Goal: Transaction & Acquisition: Purchase product/service

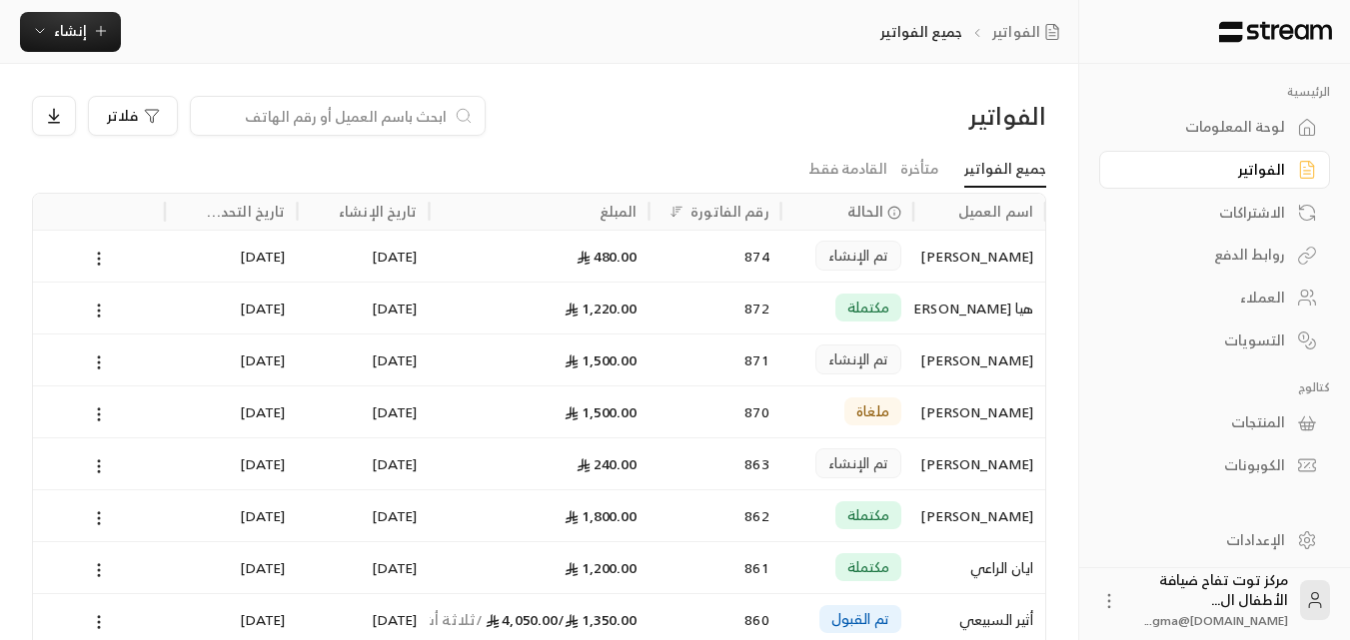
click at [382, 116] on input at bounding box center [325, 116] width 244 height 22
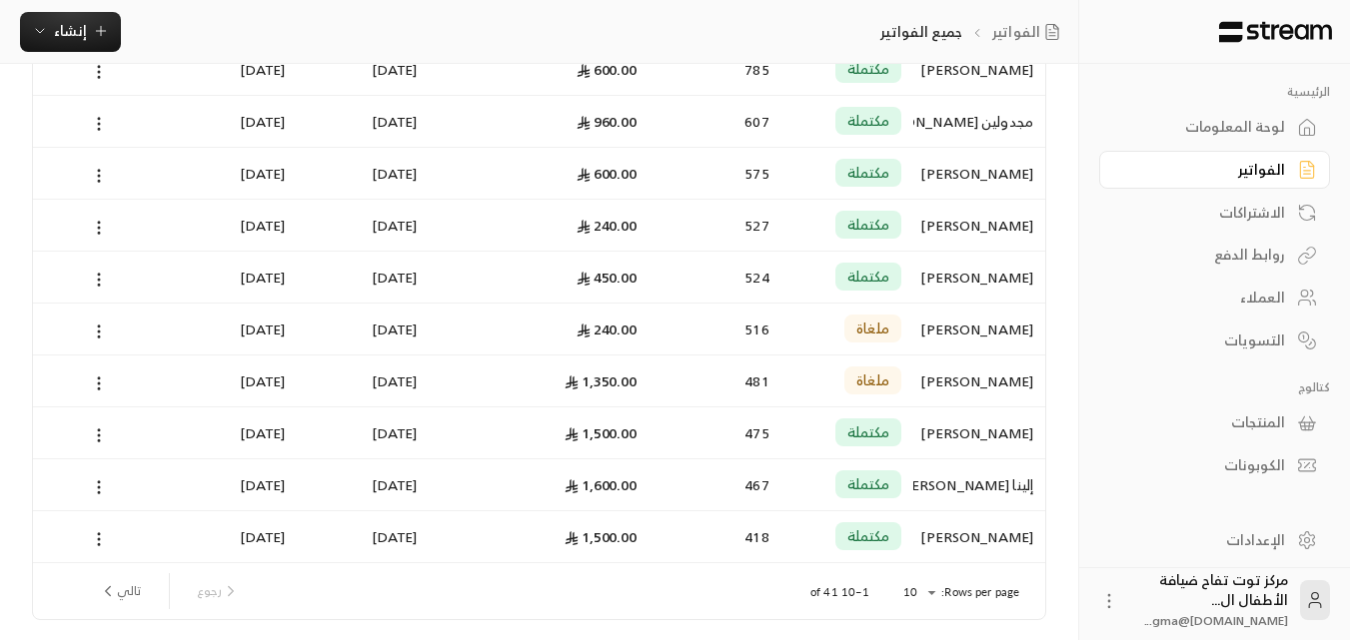
scroll to position [200, 0]
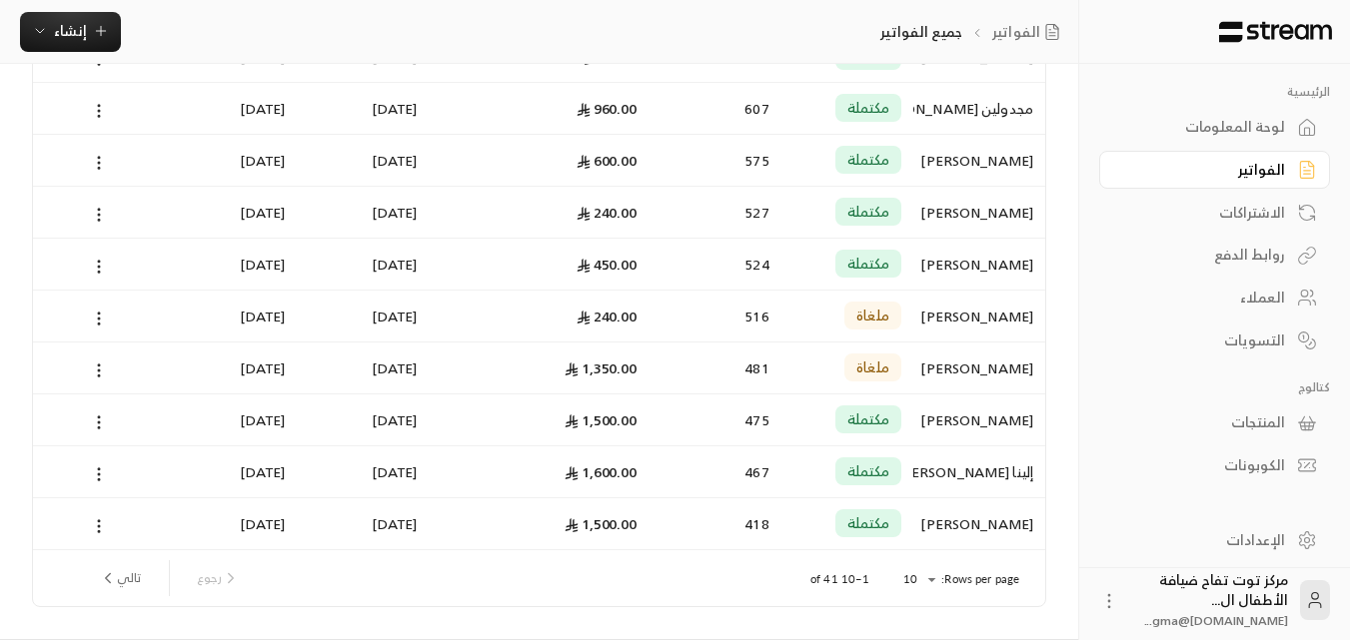
type input "لين"
click at [967, 413] on div "[PERSON_NAME]" at bounding box center [979, 420] width 108 height 51
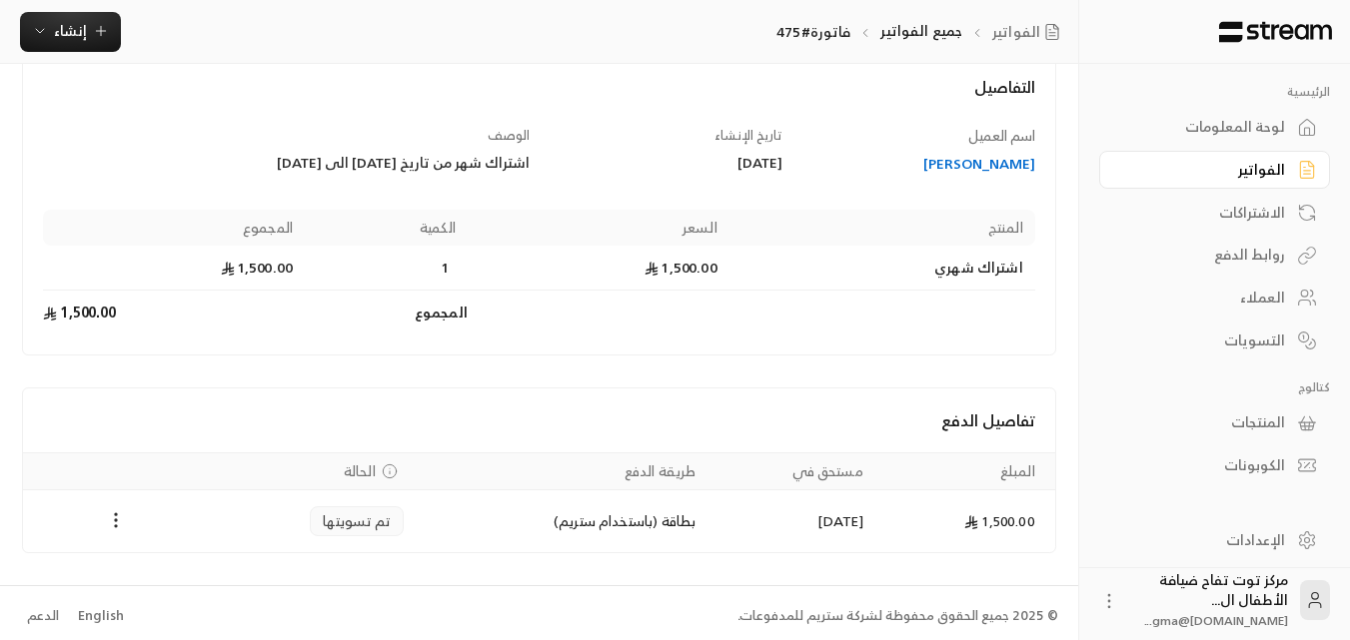
scroll to position [128, 0]
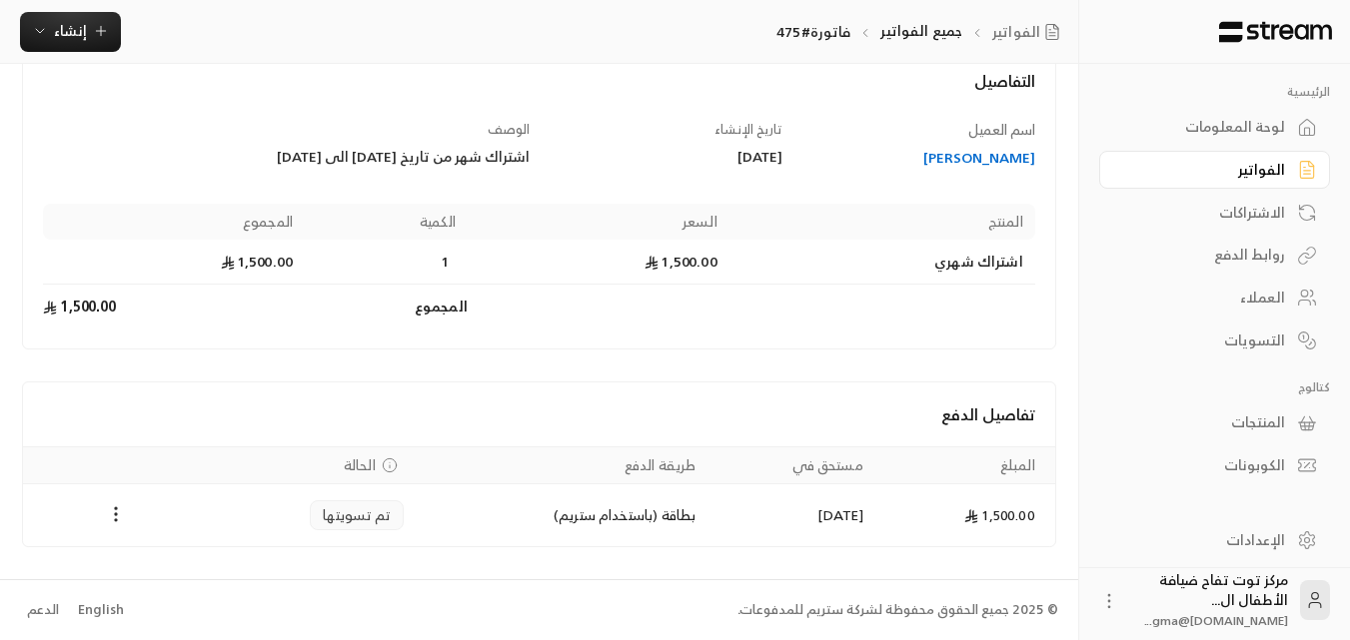
click at [936, 158] on div "[PERSON_NAME]" at bounding box center [918, 158] width 234 height 20
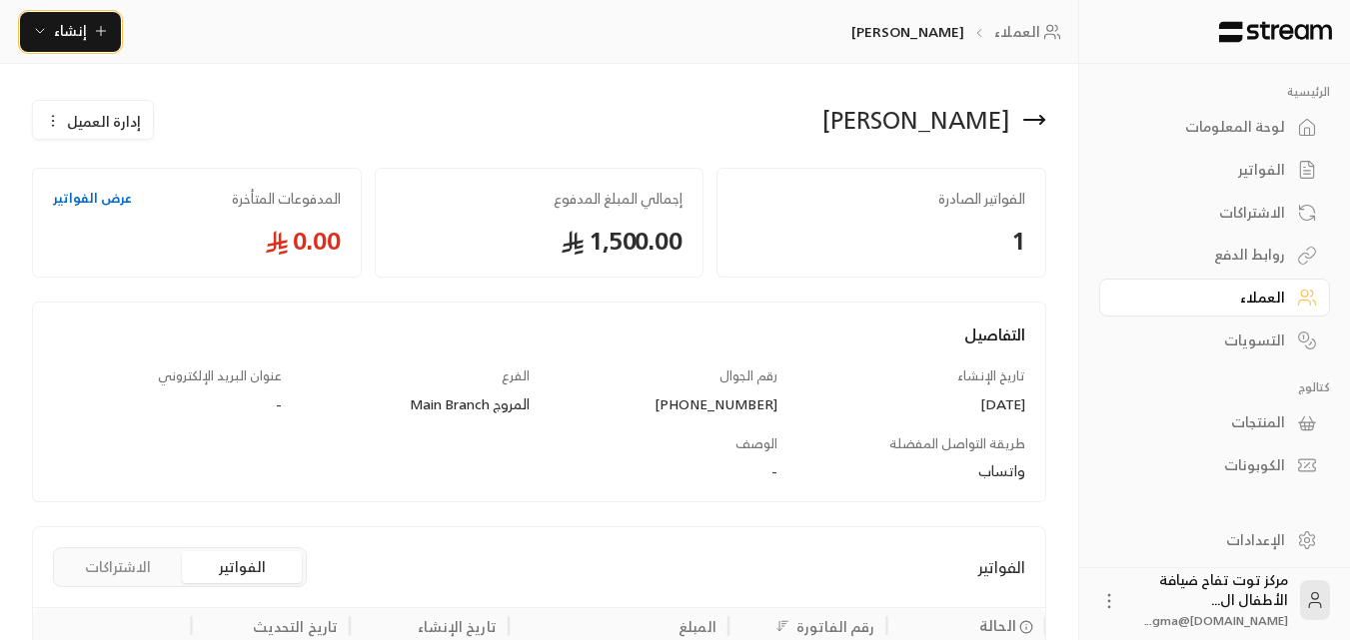
click at [100, 31] on icon "button" at bounding box center [100, 31] width 9 height 0
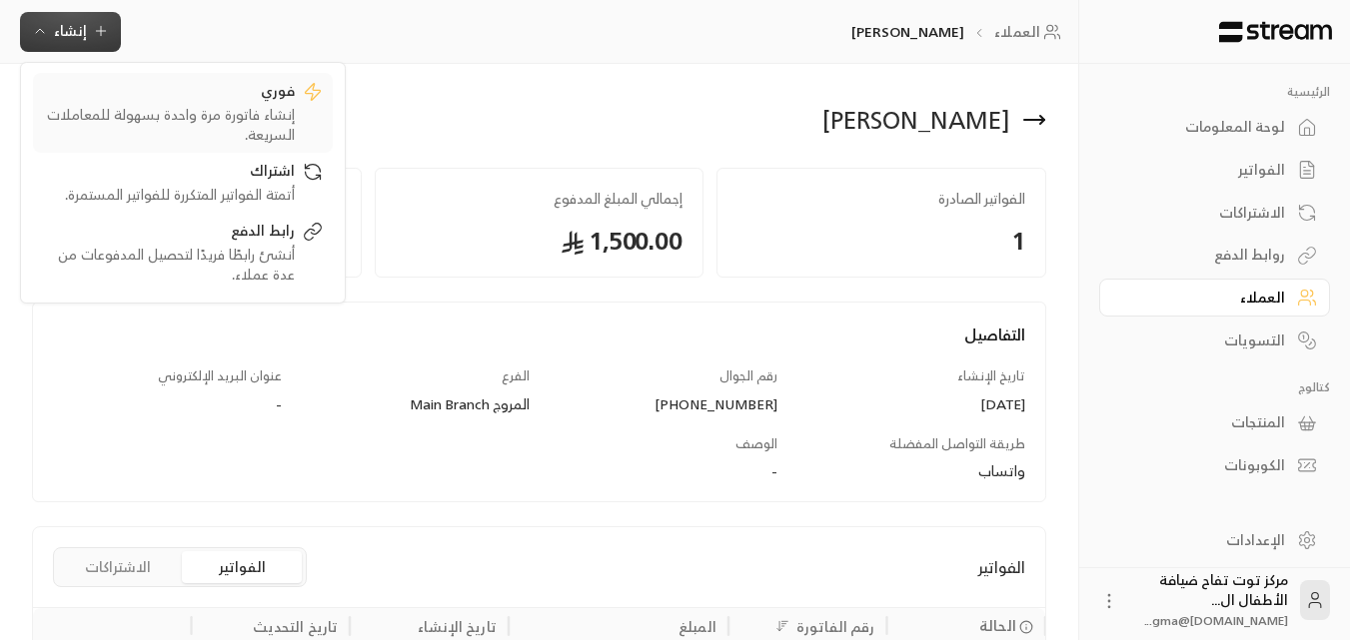
click at [247, 112] on div "إنشاء فاتورة مرة واحدة بسهولة للمعاملات السريعة." at bounding box center [169, 125] width 252 height 40
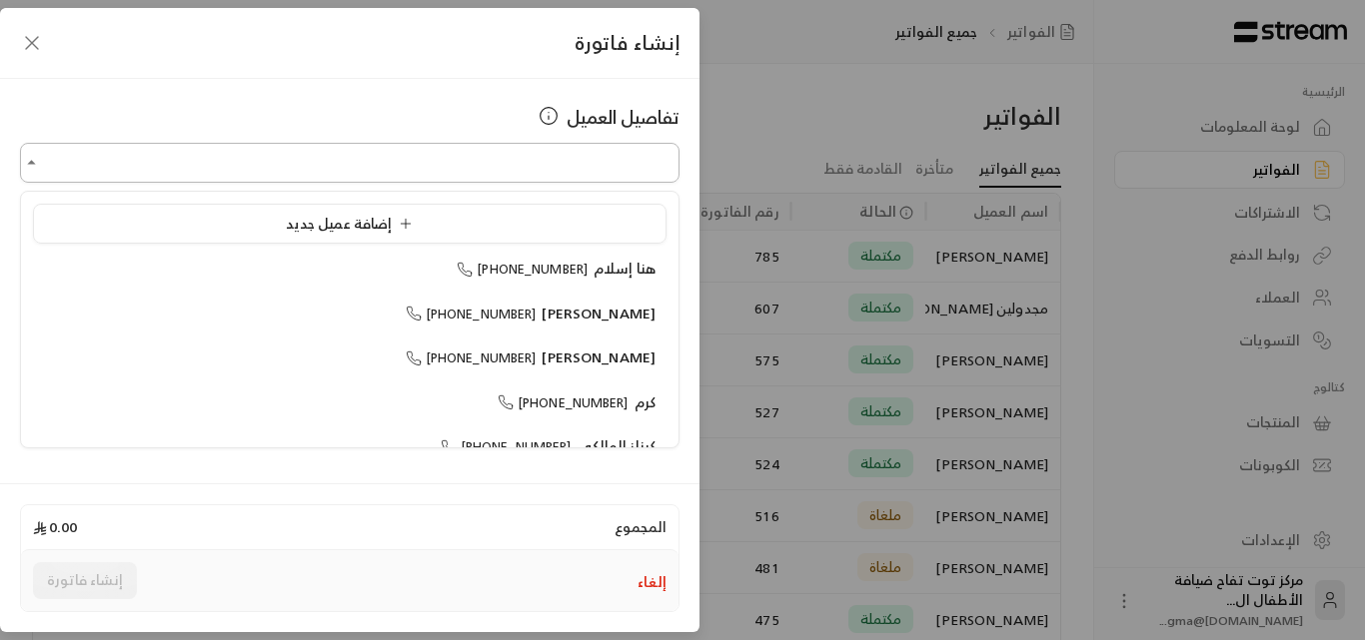
click at [588, 177] on input "اختر العميل" at bounding box center [349, 163] width 659 height 35
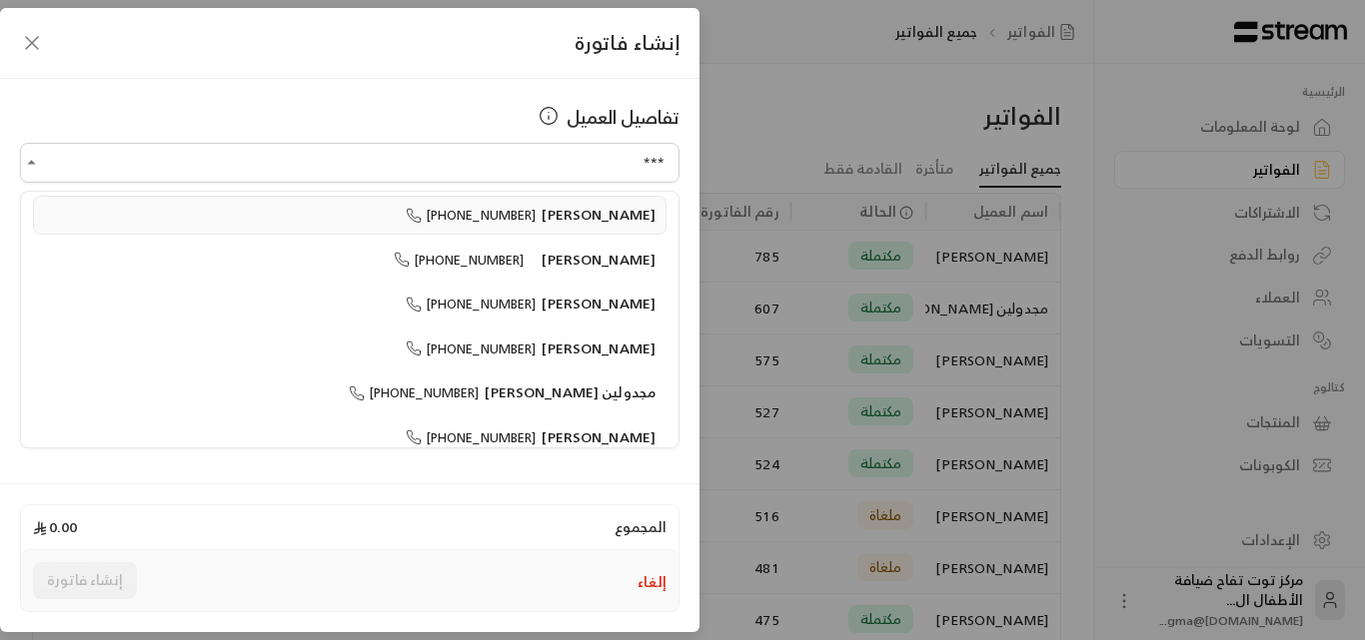
scroll to position [116, 0]
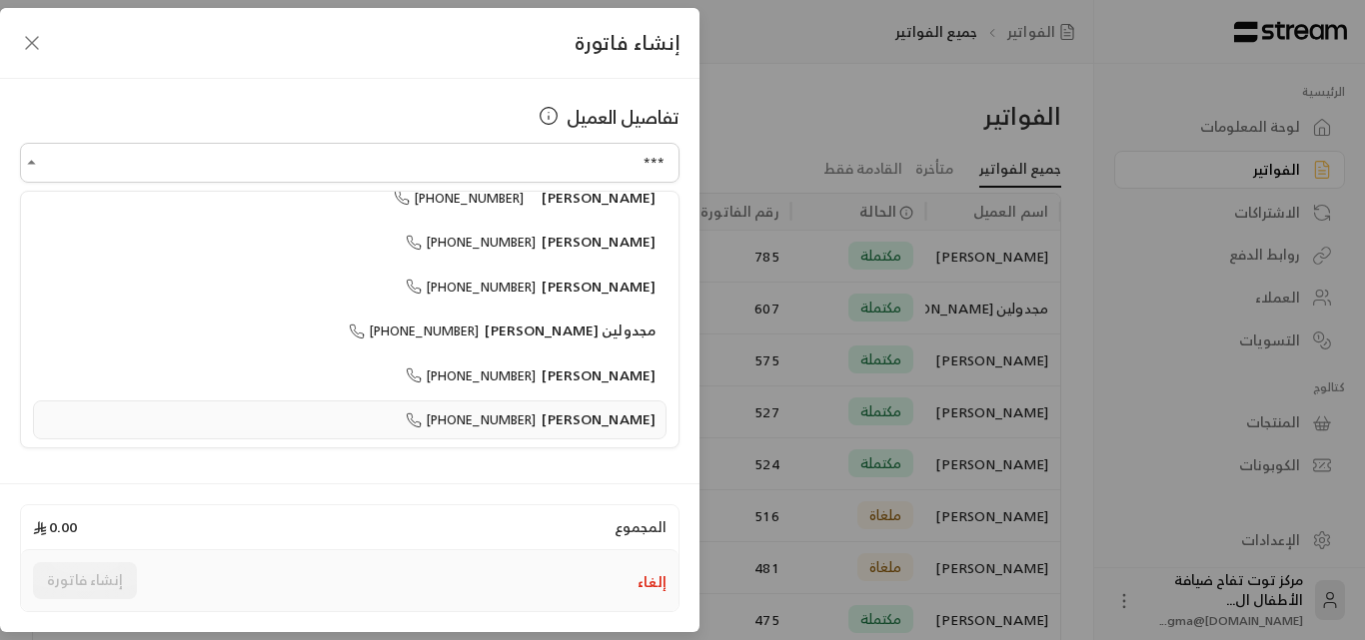
click at [586, 411] on span "[PERSON_NAME]" at bounding box center [599, 419] width 114 height 25
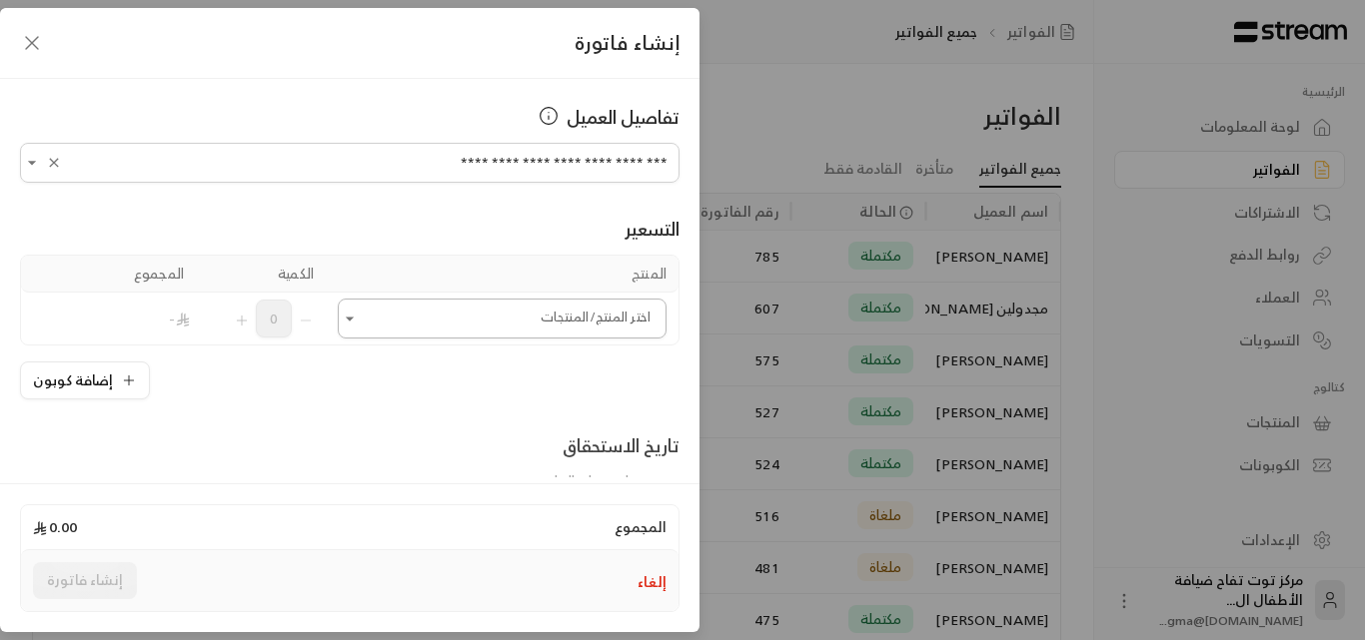
click at [354, 320] on icon "Open" at bounding box center [350, 319] width 8 height 4
type input "**********"
click at [625, 463] on span "800" at bounding box center [630, 466] width 24 height 25
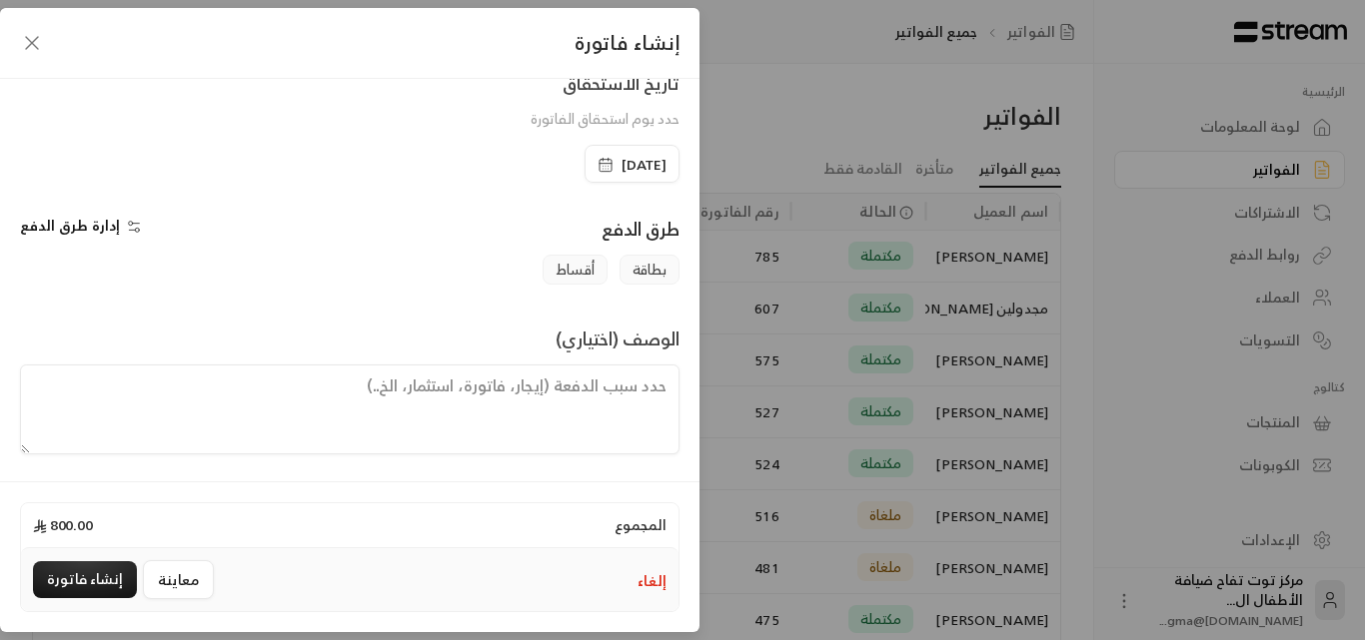
scroll to position [417, 0]
click at [585, 397] on textarea at bounding box center [349, 409] width 659 height 90
click at [326, 385] on textarea "اشتراك 10 أيام للطفله لين من تاريخ [DATE] غلى تاريخ [DATE]" at bounding box center [349, 409] width 659 height 90
click at [327, 385] on textarea "اشتراك 10 أيام للطفله لين من تاريخ [DATE] غلى تاريخ [DATE]" at bounding box center [349, 409] width 659 height 90
click at [166, 392] on textarea "اشتراك 10 أيام للطفله لين من تاريخ [DATE] إلى تاريخ [DATE]" at bounding box center [349, 409] width 659 height 90
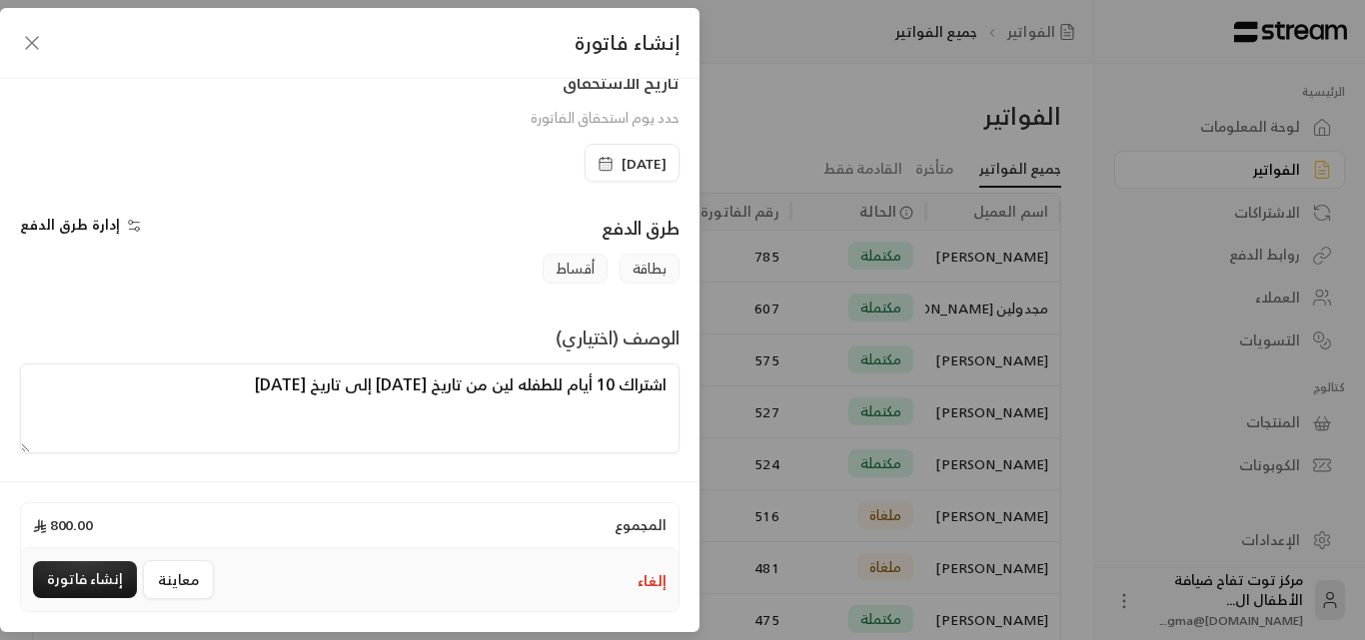
click at [535, 389] on textarea "اشتراك 10 أيام للطفله لين من تاريخ [DATE] إلى تاريخ [DATE]" at bounding box center [349, 409] width 659 height 90
type textarea "اشتراك 10 أيام للطفلة لين من تاريخ [DATE] إلى تاريخ [DATE]"
click at [107, 578] on button "إنشاء فاتورة" at bounding box center [85, 580] width 104 height 37
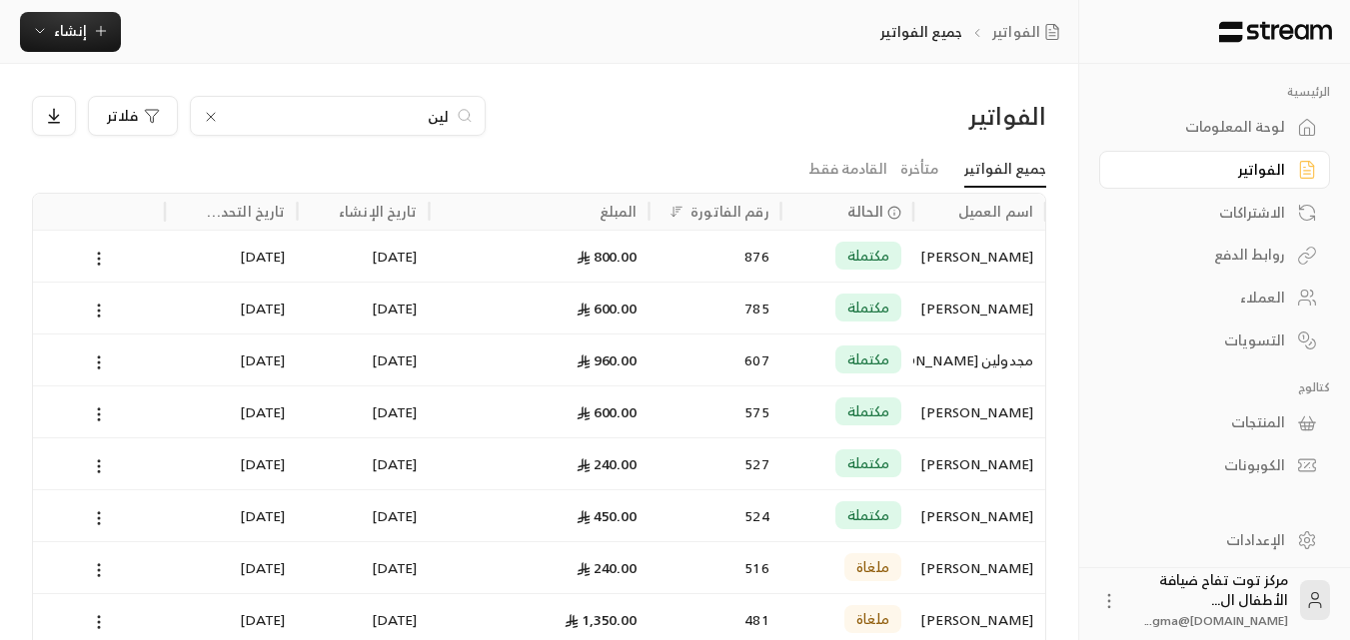
click at [208, 119] on icon at bounding box center [211, 117] width 16 height 16
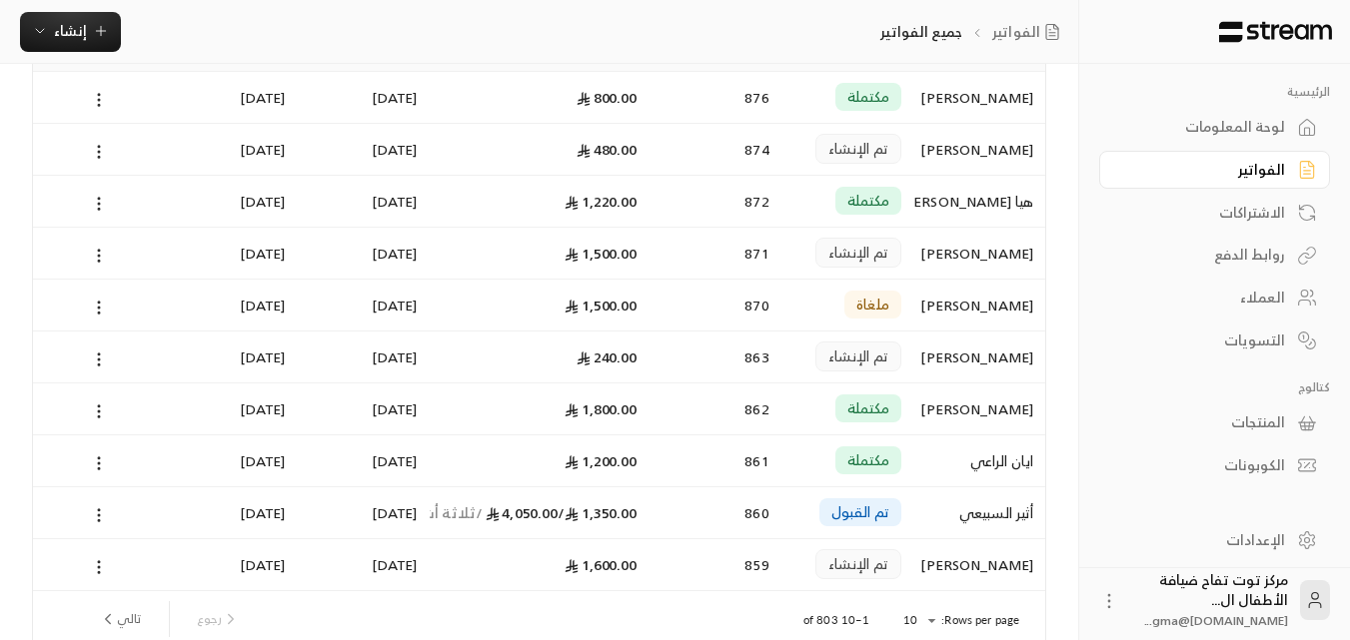
scroll to position [0, 0]
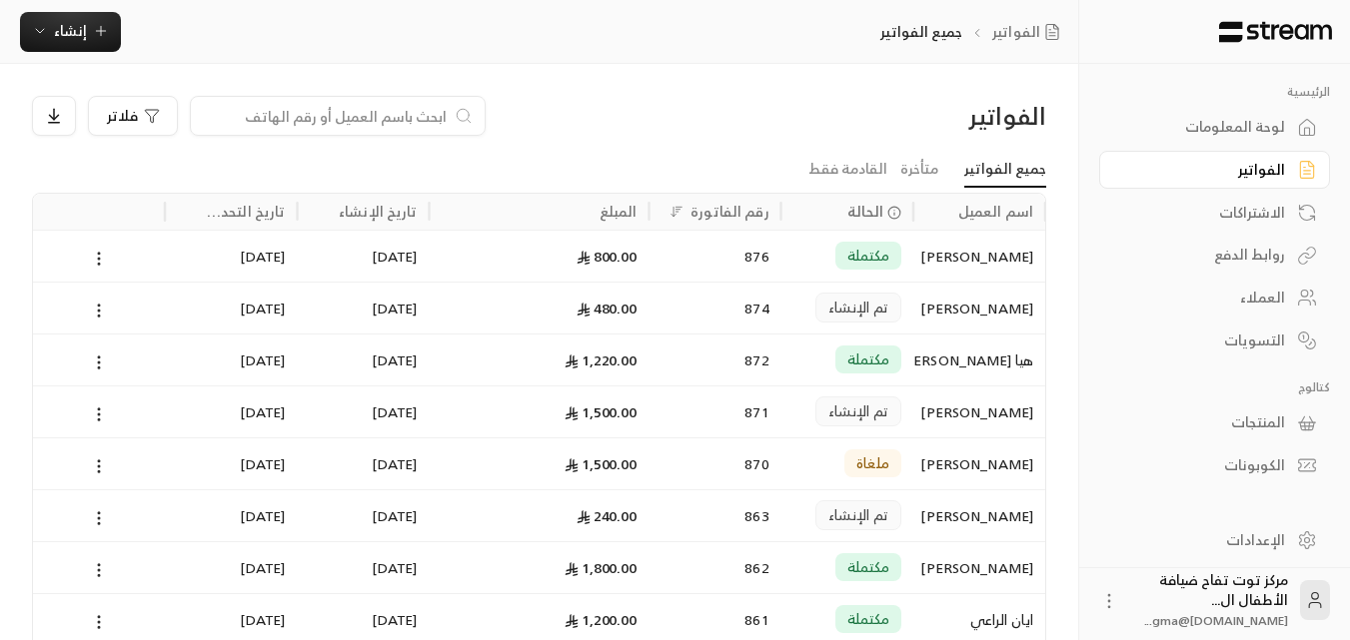
click at [422, 117] on input at bounding box center [325, 116] width 244 height 22
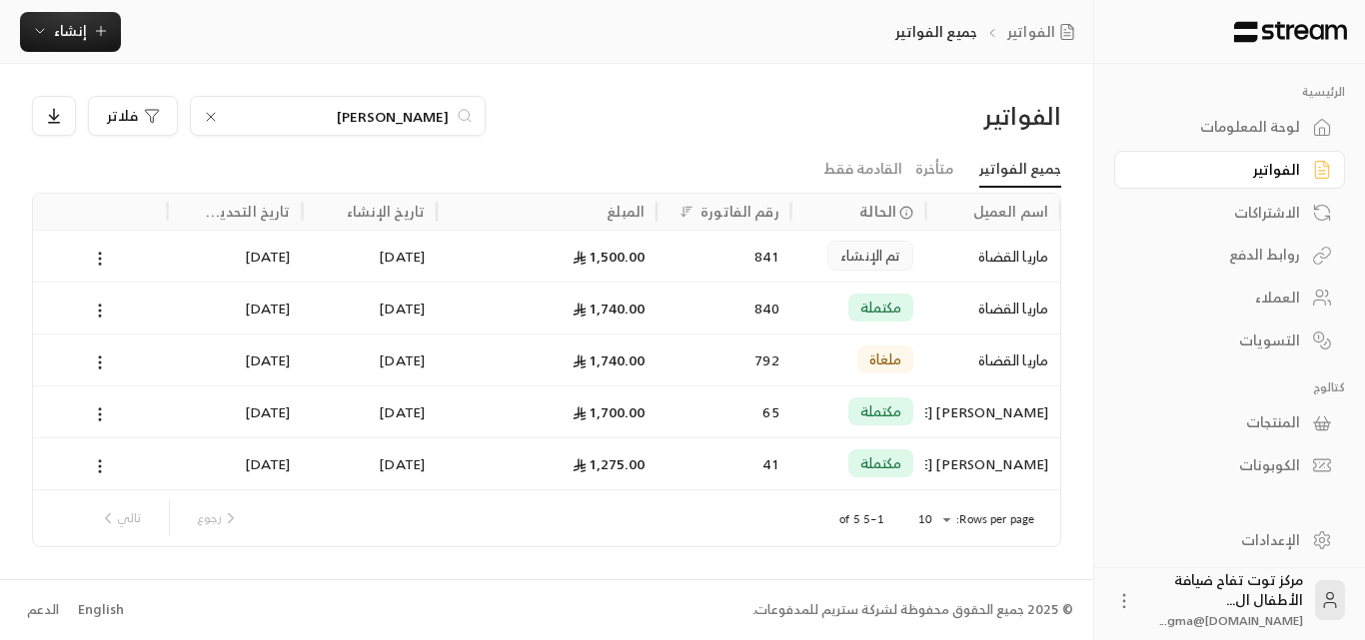
type input "[PERSON_NAME]"
click at [211, 115] on icon at bounding box center [211, 117] width 16 height 16
